Goal: Find specific page/section: Find specific page/section

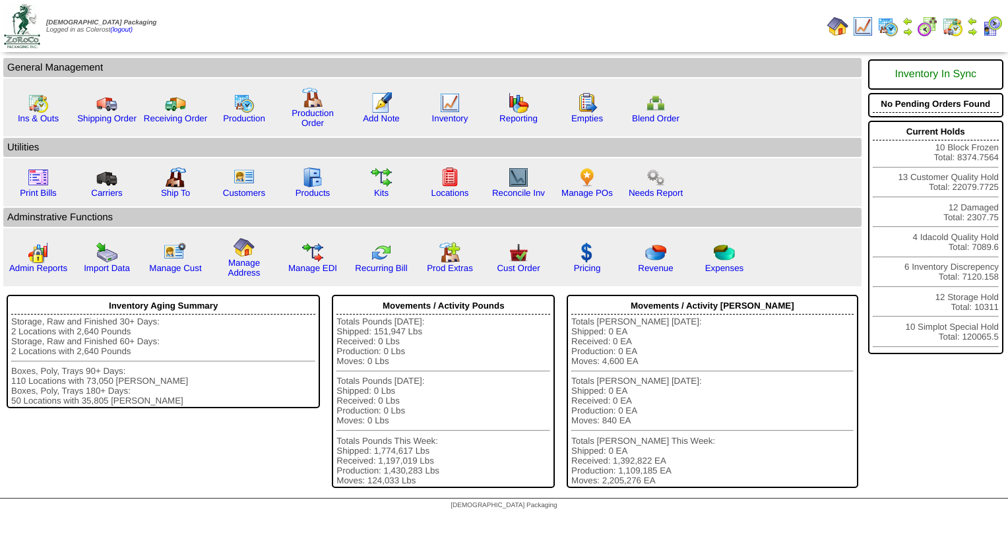
click at [973, 32] on img at bounding box center [973, 31] width 11 height 11
click at [235, 112] on img at bounding box center [244, 102] width 21 height 21
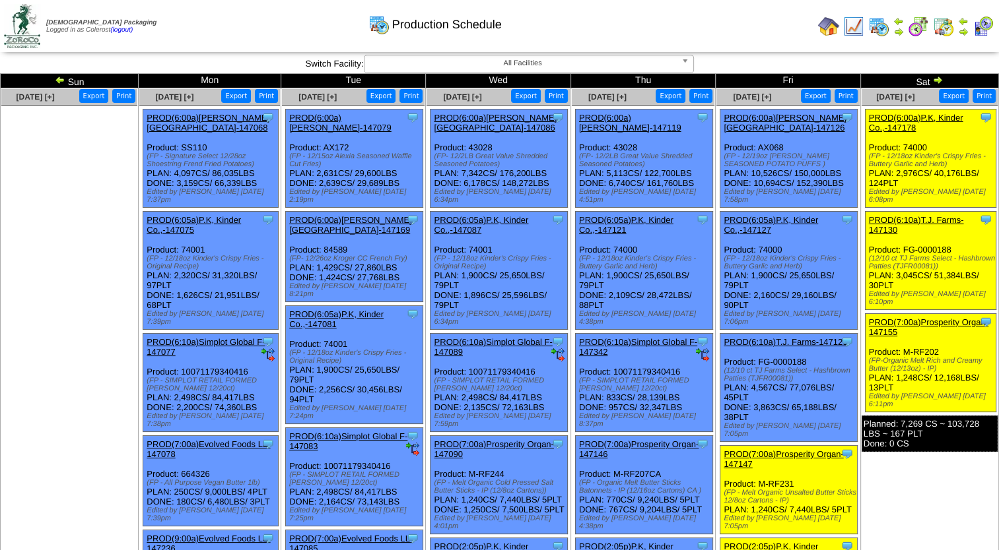
click at [832, 22] on img at bounding box center [828, 26] width 21 height 21
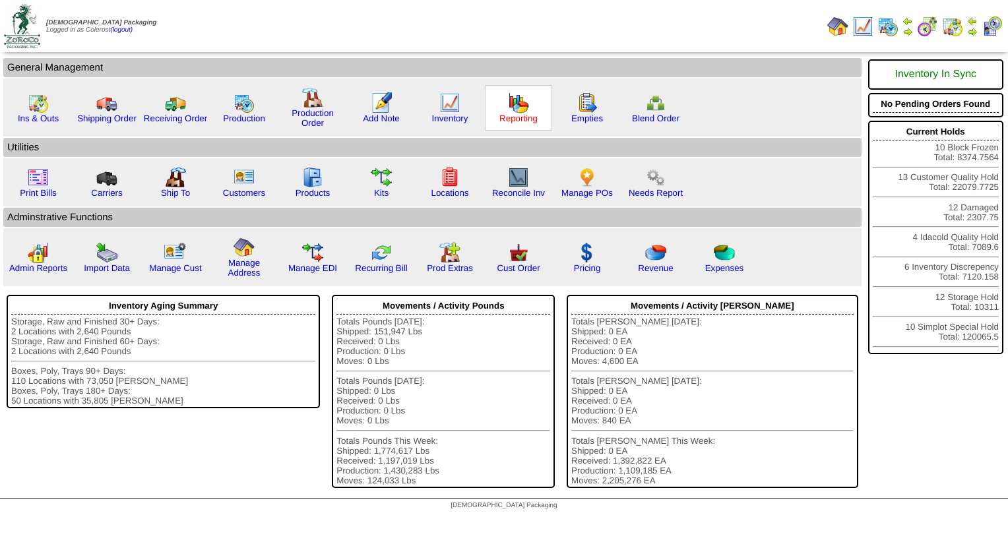
click at [502, 119] on link "Reporting" at bounding box center [519, 119] width 38 height 10
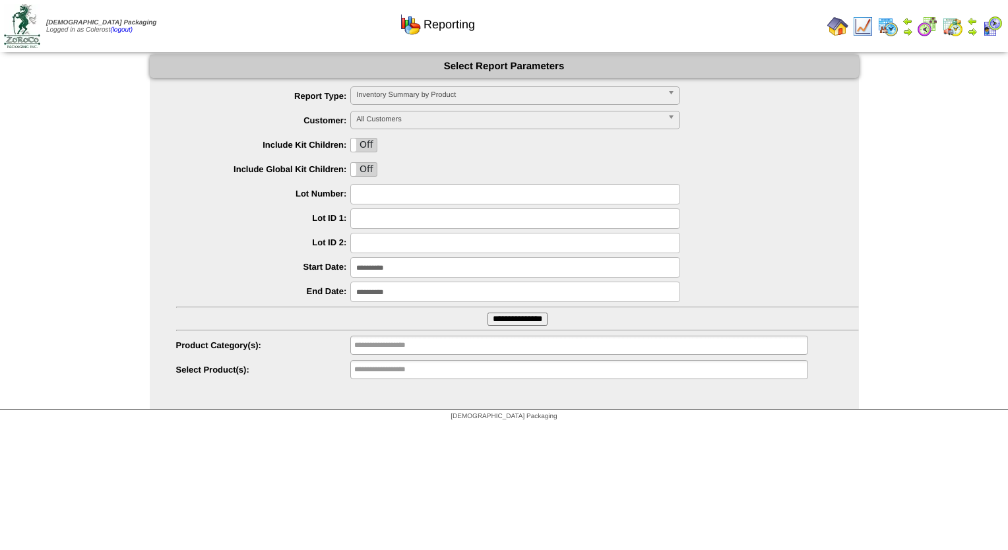
click at [465, 94] on span "Inventory Summary by Product" at bounding box center [509, 95] width 306 height 16
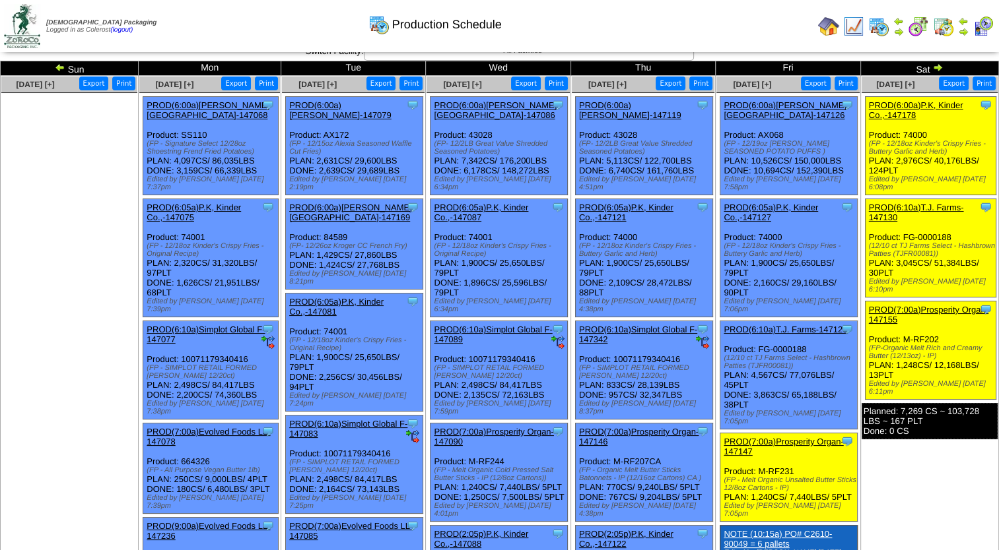
scroll to position [8, 0]
